Goal: Task Accomplishment & Management: Use online tool/utility

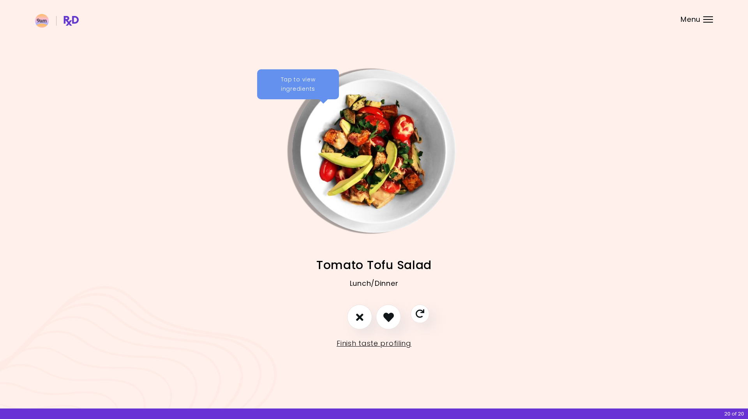
click at [706, 20] on div "Menu" at bounding box center [708, 19] width 10 height 6
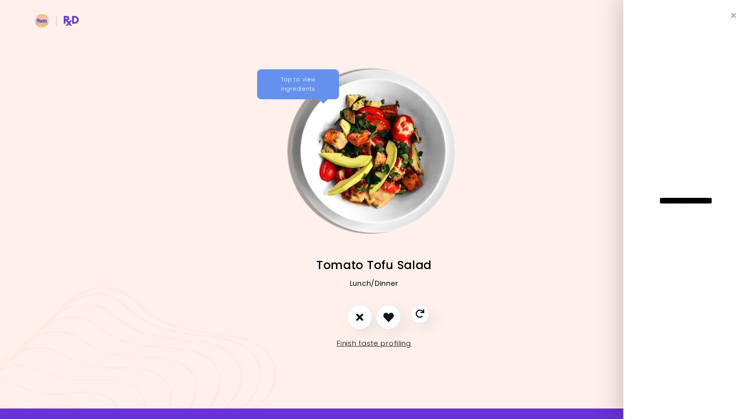
click at [328, 120] on img "Info - Tomato Tofu Salad" at bounding box center [374, 151] width 164 height 164
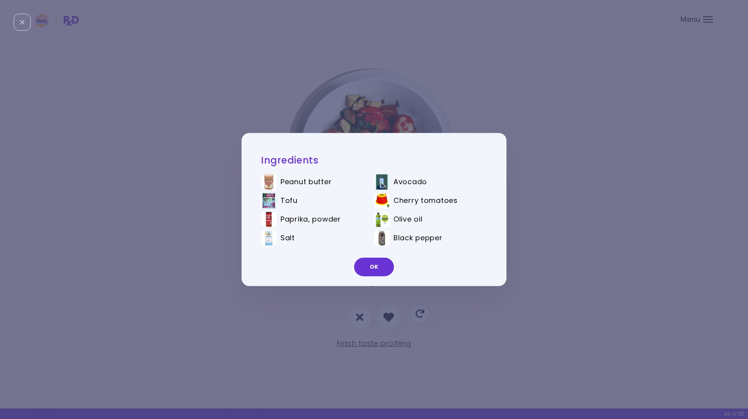
click at [374, 278] on div "OK" at bounding box center [374, 270] width 265 height 32
click at [371, 263] on button "OK" at bounding box center [374, 267] width 40 height 19
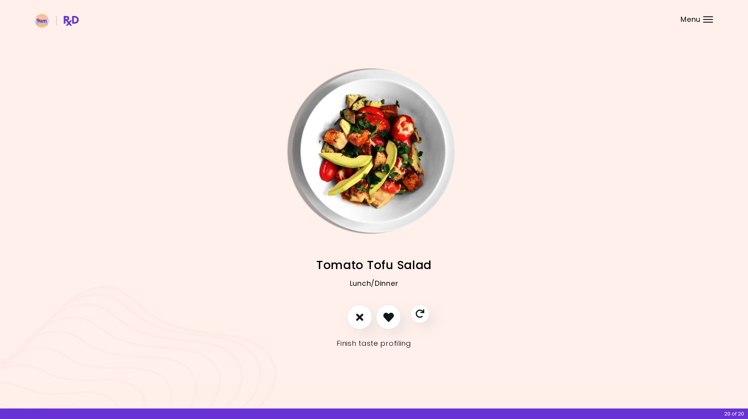
click at [380, 350] on link "Finish taste profiling" at bounding box center [374, 343] width 75 height 12
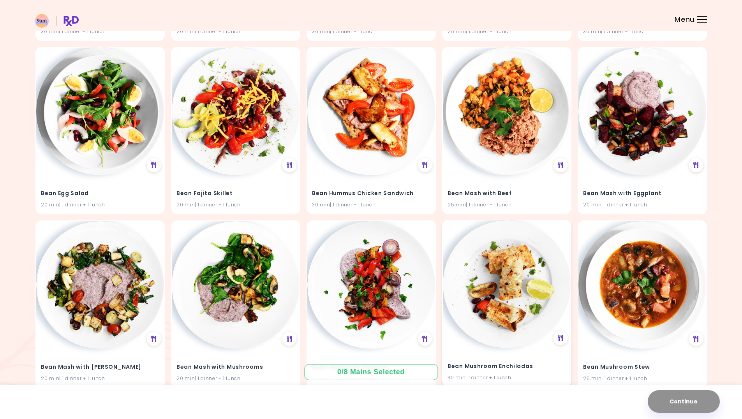
scroll to position [3231, 0]
